Goal: Task Accomplishment & Management: Manage account settings

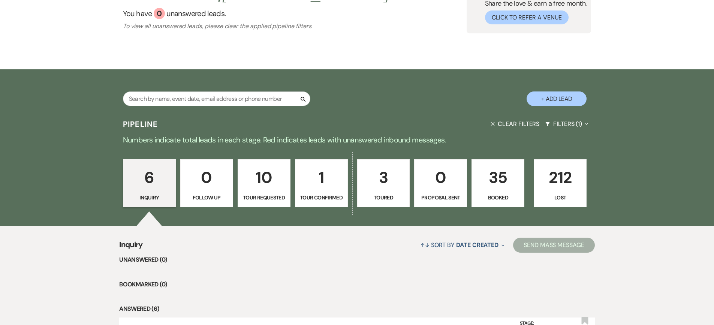
click at [499, 182] on p "35" at bounding box center [498, 177] width 43 height 25
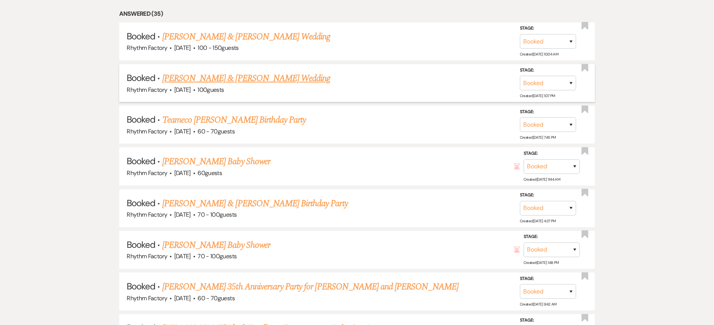
scroll to position [379, 0]
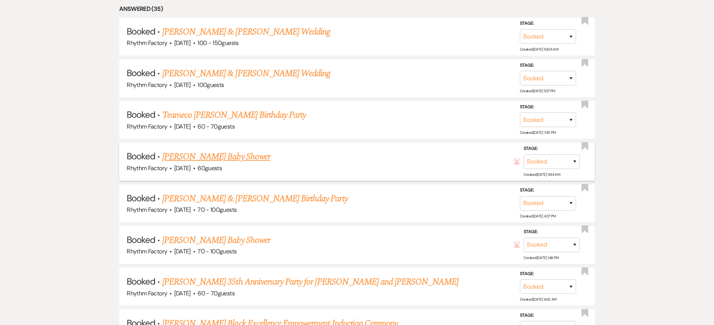
click at [223, 157] on link "[PERSON_NAME] Baby Shower" at bounding box center [216, 156] width 108 height 13
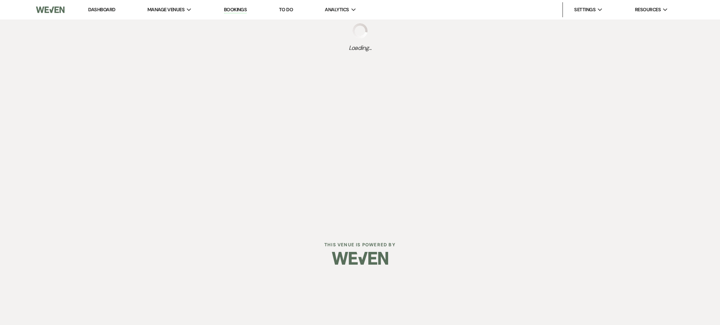
select select "12"
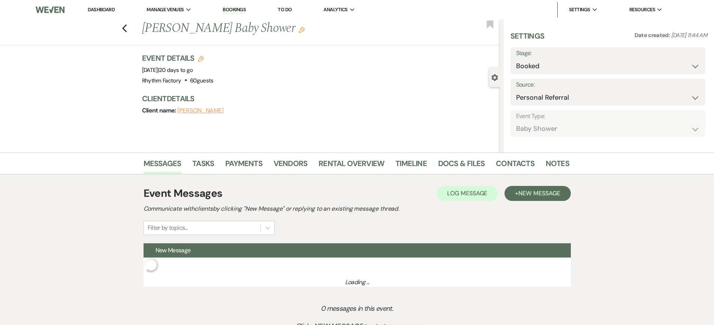
select select "3"
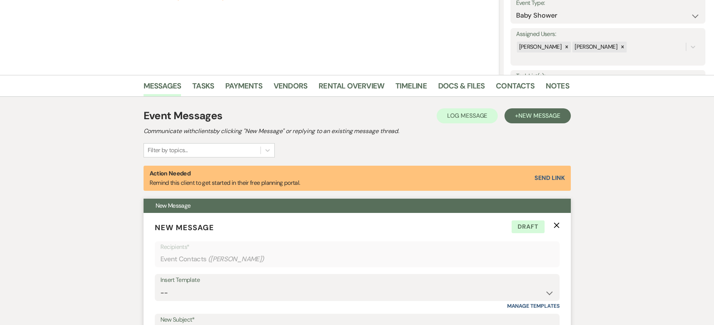
scroll to position [112, 0]
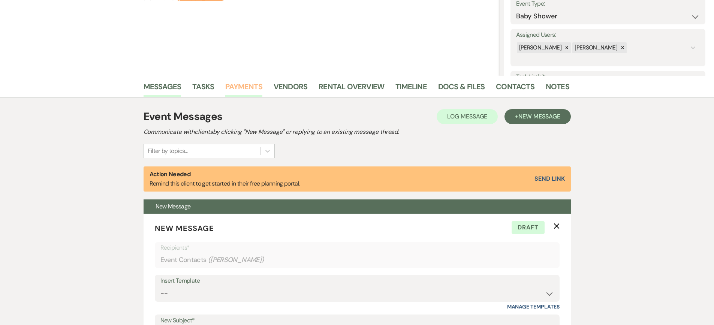
click at [244, 84] on link "Payments" at bounding box center [243, 89] width 37 height 16
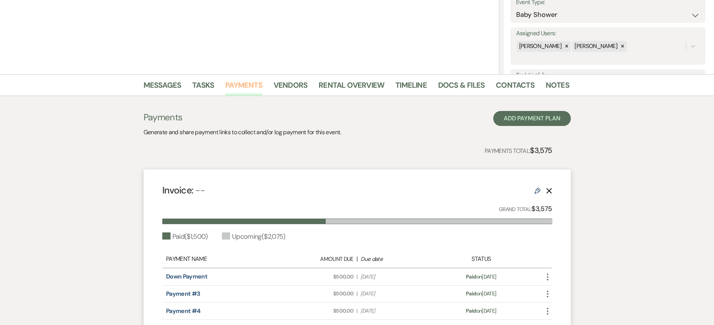
scroll to position [187, 0]
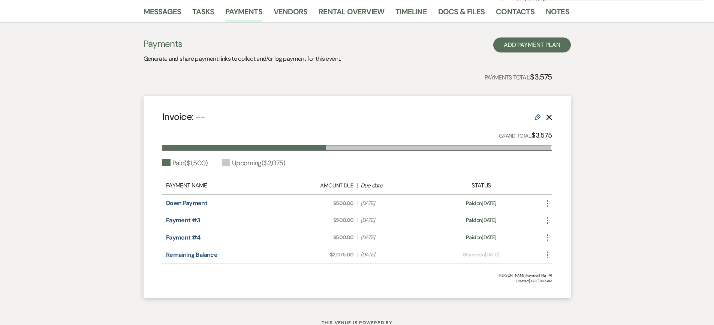
click at [536, 116] on icon "Edit" at bounding box center [538, 117] width 6 height 6
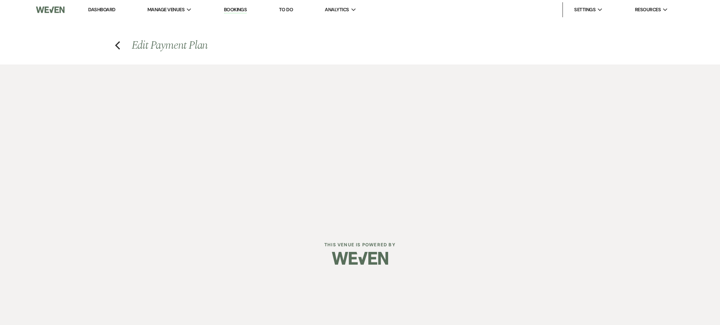
select select "1"
select select "true"
select select "1"
select select "true"
select select "1"
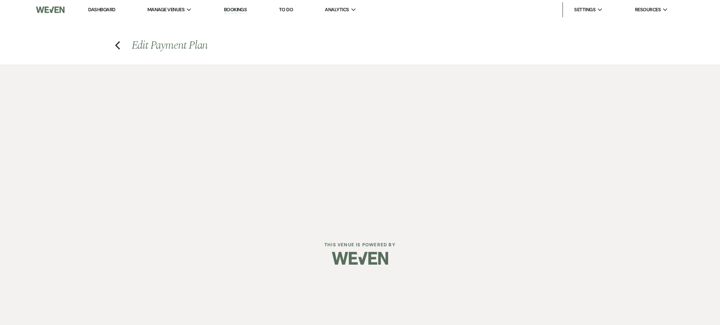
select select "true"
select select "2"
select select "flat"
select select "true"
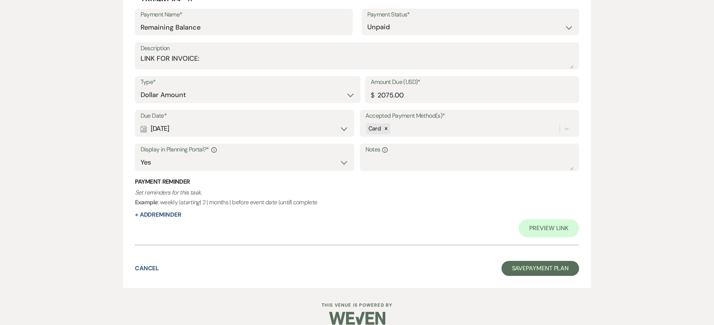
scroll to position [1107, 0]
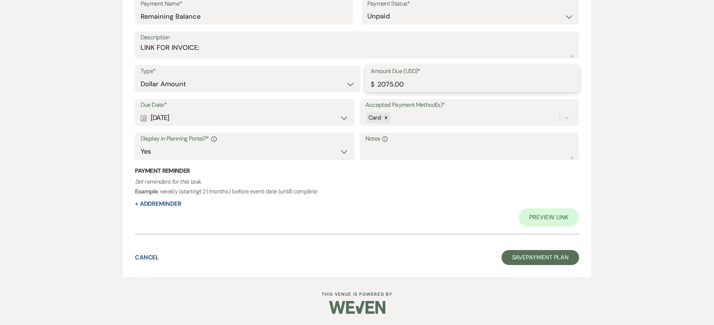
click at [379, 82] on input "2075.00" at bounding box center [472, 84] width 203 height 15
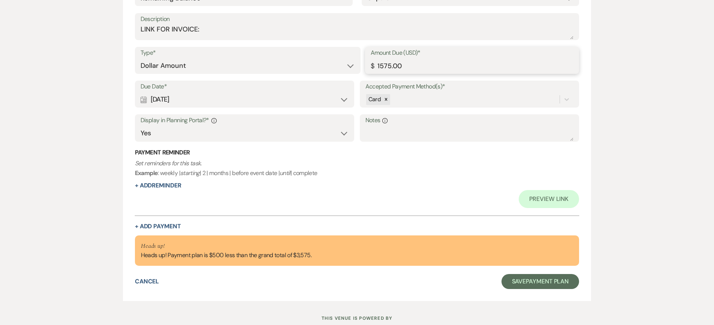
scroll to position [1150, 0]
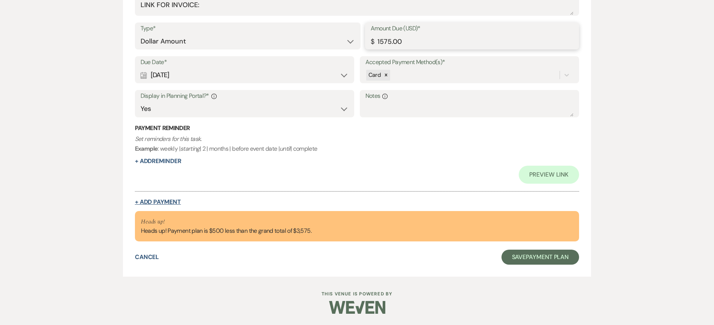
type input "1575.00"
click at [156, 199] on button "+ Add Payment" at bounding box center [158, 202] width 46 height 6
select select "2"
select select "flat"
select select "true"
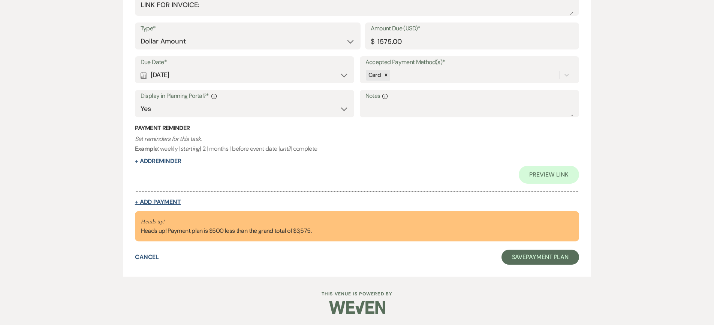
select select "client"
select select "weeks"
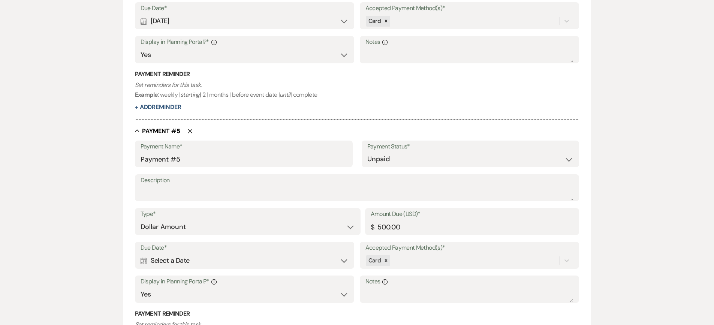
scroll to position [1096, 0]
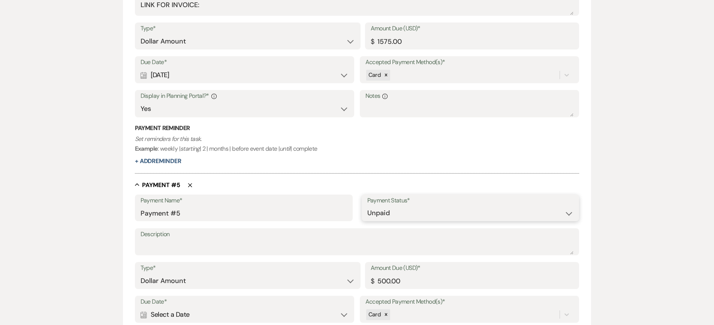
click at [570, 214] on select "Paid Unpaid" at bounding box center [470, 213] width 207 height 15
select select "1"
click at [367, 206] on select "Paid Unpaid" at bounding box center [470, 213] width 207 height 15
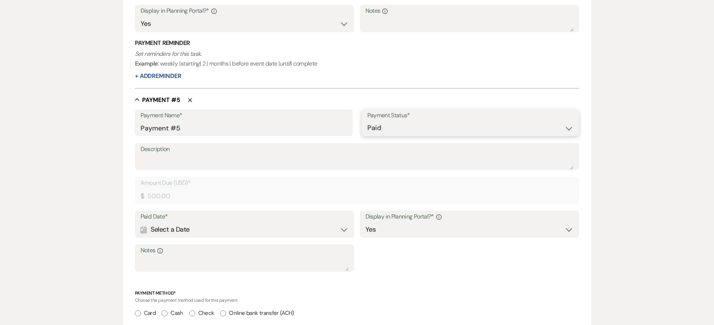
scroll to position [1283, 0]
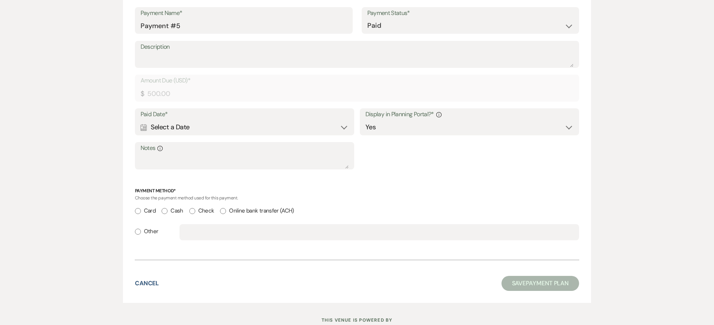
click at [192, 123] on div "Calendar Select a Date Expand" at bounding box center [245, 127] width 208 height 15
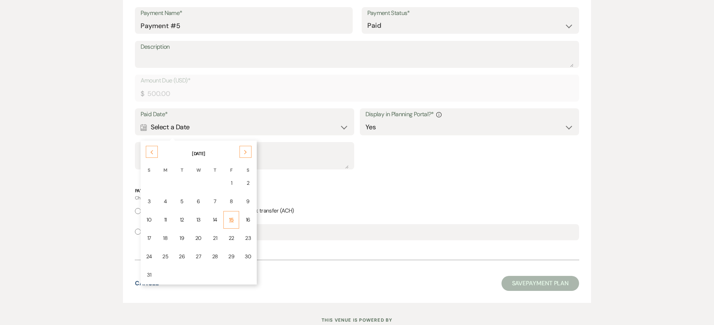
click at [231, 217] on div "15" at bounding box center [231, 220] width 6 height 8
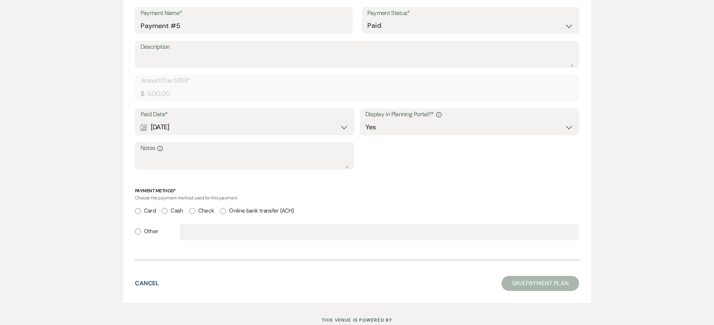
click at [138, 210] on input "Card" at bounding box center [138, 211] width 6 height 6
radio input "true"
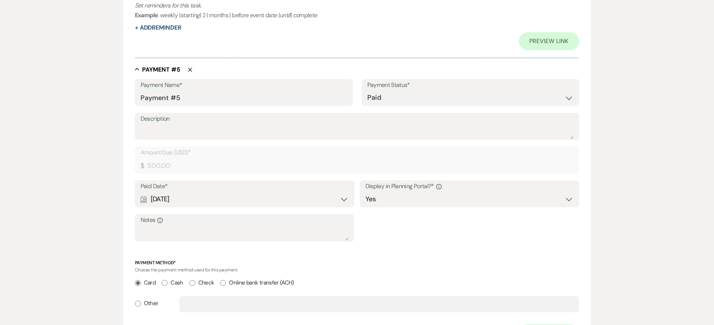
scroll to position [1355, 0]
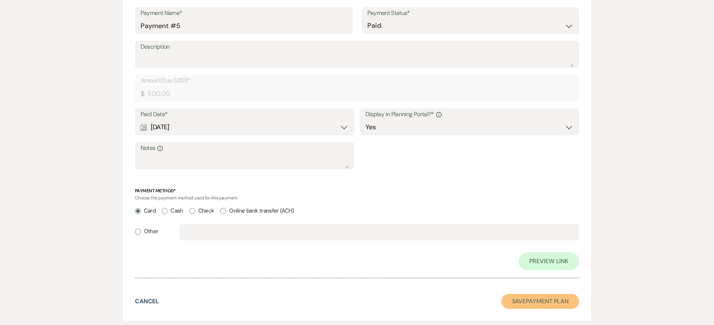
click at [544, 301] on button "Save Payment Plan" at bounding box center [541, 301] width 78 height 15
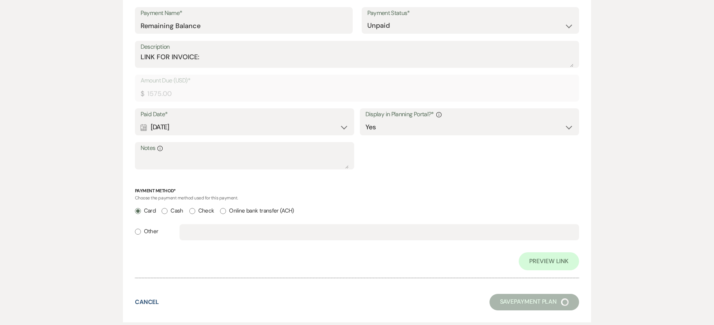
select select "12"
select select "3"
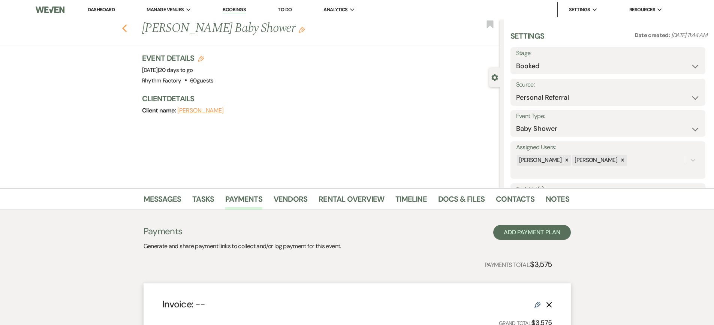
click at [126, 29] on use "button" at bounding box center [124, 28] width 5 height 8
